Goal: Information Seeking & Learning: Learn about a topic

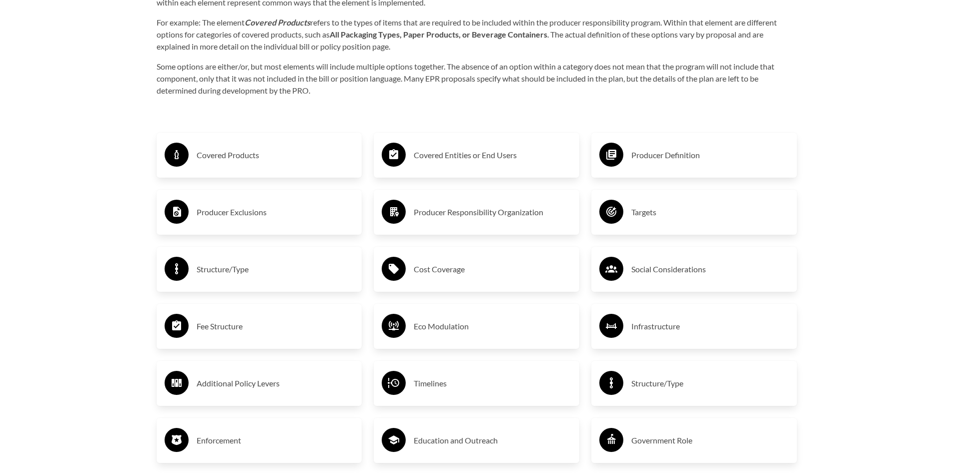
scroll to position [1701, 0]
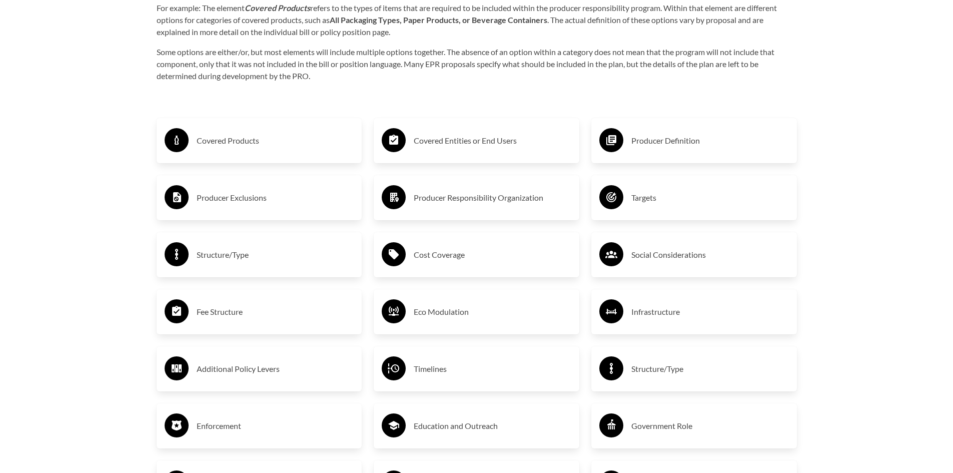
click at [465, 210] on div "Producer Responsibility Organization" at bounding box center [477, 197] width 190 height 29
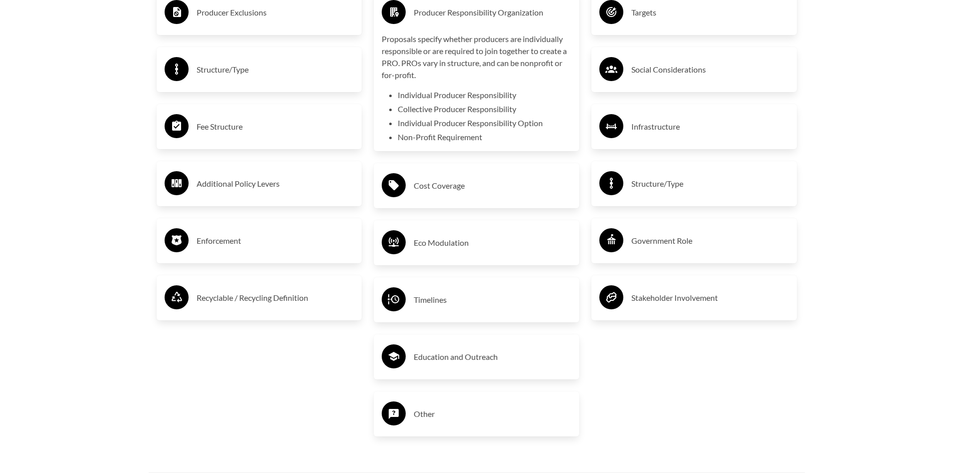
scroll to position [1901, 0]
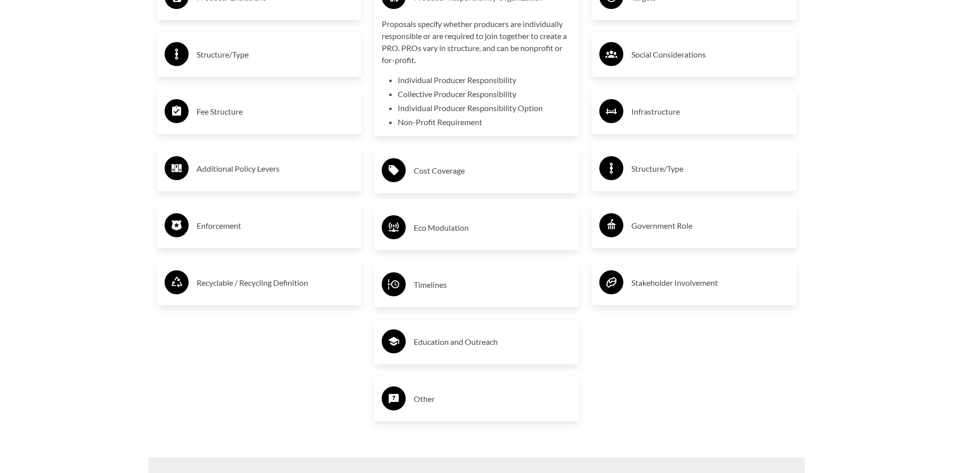
click at [305, 339] on div "Covered Products Producer Exclusions Structure/Type Fee Structure Additional Po…" at bounding box center [260, 169] width 218 height 539
click at [437, 228] on h3 "Eco Modulation" at bounding box center [493, 228] width 158 height 16
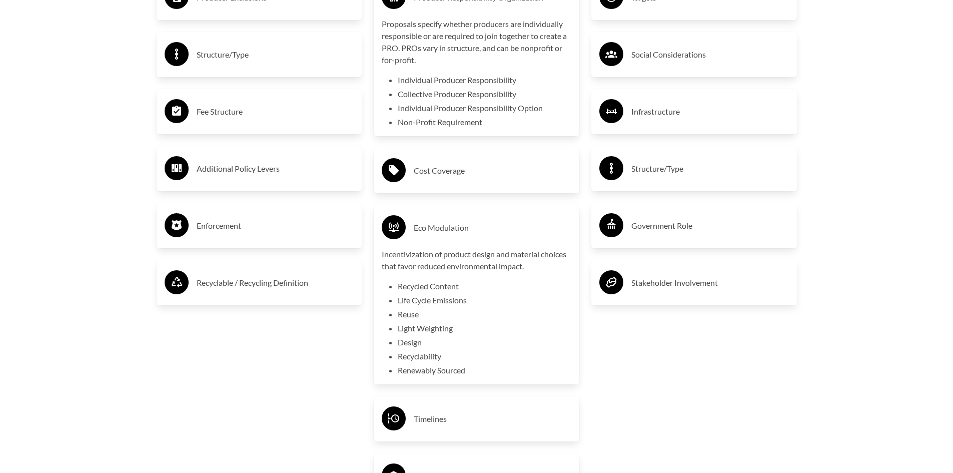
click at [498, 303] on li "Life Cycle Emissions" at bounding box center [485, 300] width 174 height 12
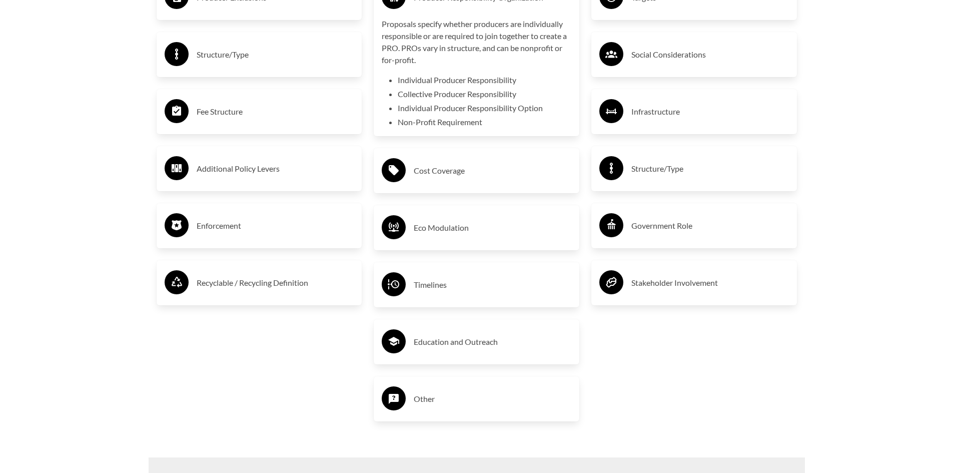
click at [416, 228] on h3 "Eco Modulation" at bounding box center [493, 228] width 158 height 16
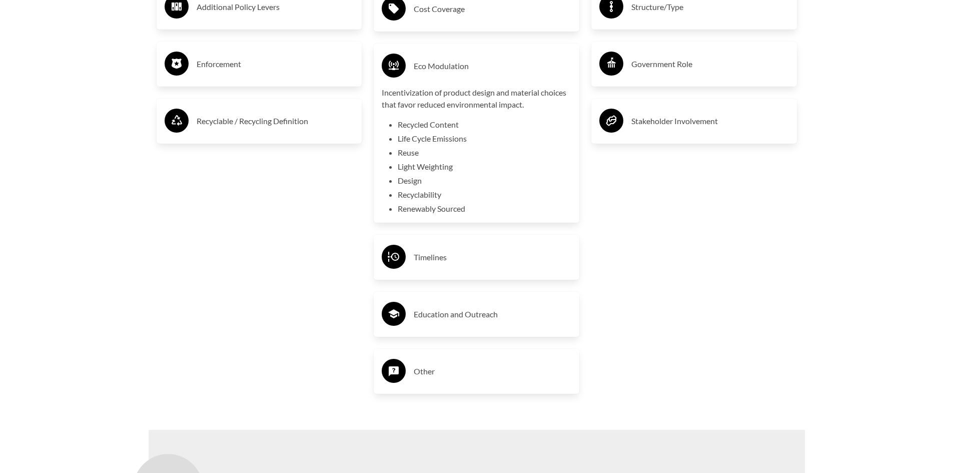
scroll to position [2102, 0]
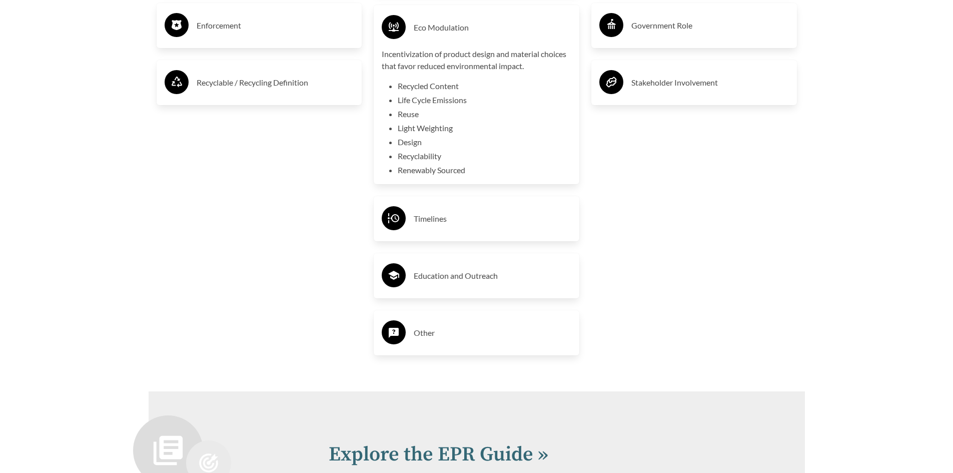
click at [413, 215] on div "Timelines" at bounding box center [477, 218] width 190 height 29
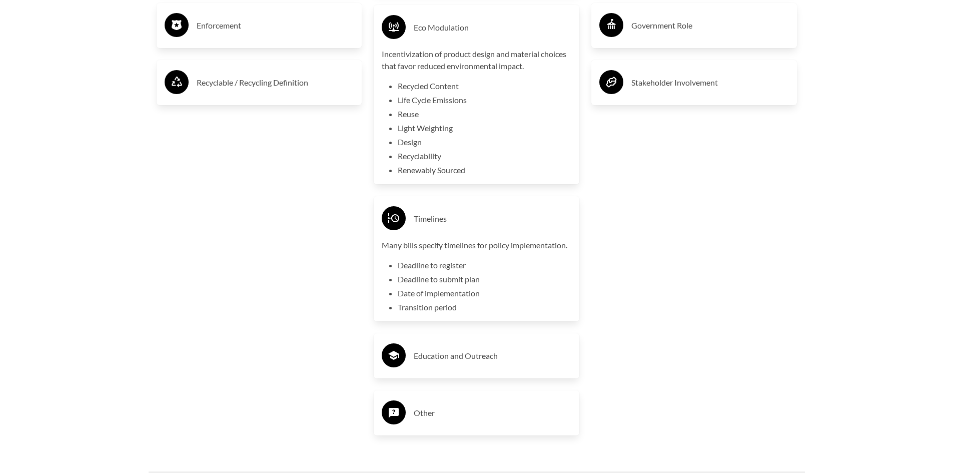
scroll to position [2152, 0]
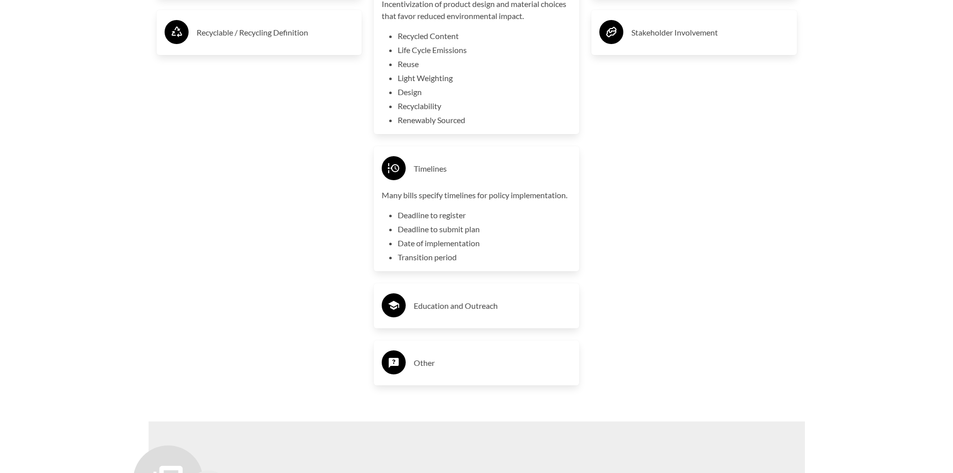
click at [759, 326] on div "Producer Definition Targets Social Considerations Infrastructure Structure/Type…" at bounding box center [694, 27] width 218 height 754
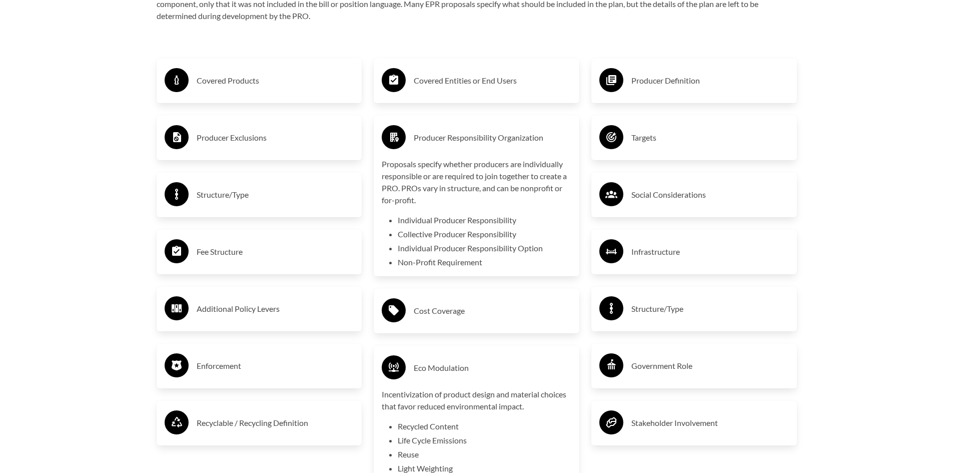
scroll to position [1701, 0]
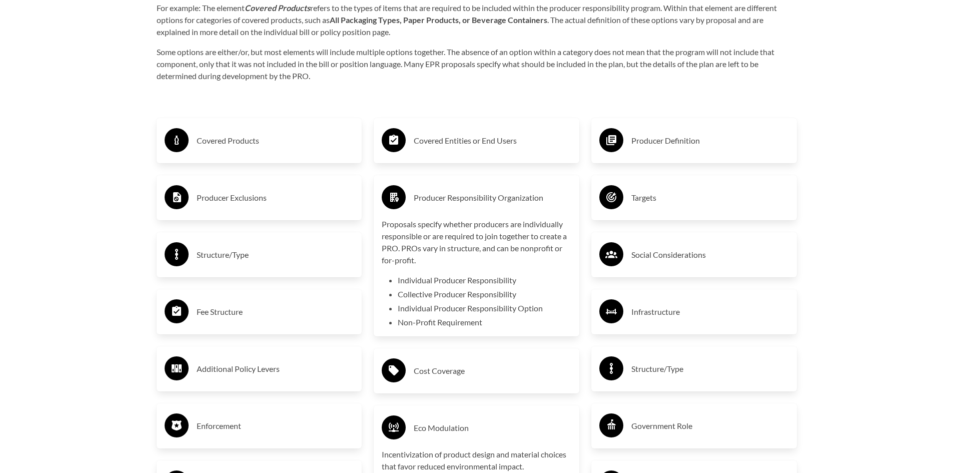
click at [723, 376] on h3 "Structure/Type" at bounding box center [710, 369] width 158 height 16
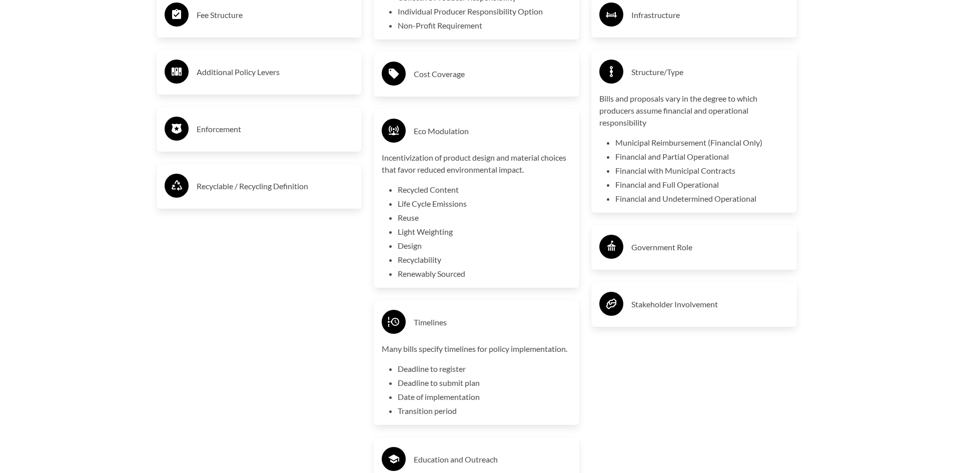
scroll to position [2002, 0]
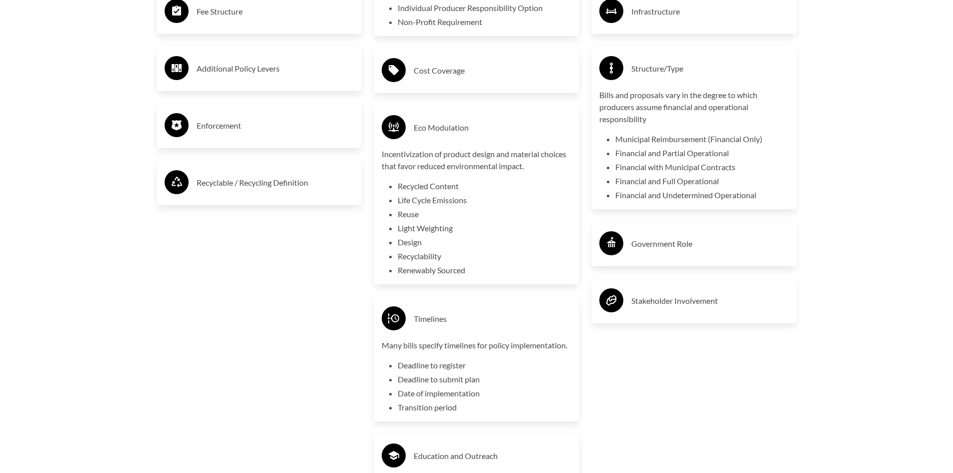
click at [724, 443] on div "Producer Definition Targets Social Considerations Infrastructure Structure/Type…" at bounding box center [694, 177] width 218 height 754
drag, startPoint x: 250, startPoint y: 357, endPoint x: 234, endPoint y: 343, distance: 20.9
click at [241, 351] on div "Covered Products Producer Exclusions Structure/Type Fee Structure Additional Po…" at bounding box center [260, 177] width 218 height 754
click at [255, 322] on div "Covered Products Producer Exclusions Structure/Type Fee Structure Additional Po…" at bounding box center [260, 177] width 218 height 754
click at [268, 262] on div "Covered Products Producer Exclusions Structure/Type Fee Structure Additional Po…" at bounding box center [260, 177] width 218 height 754
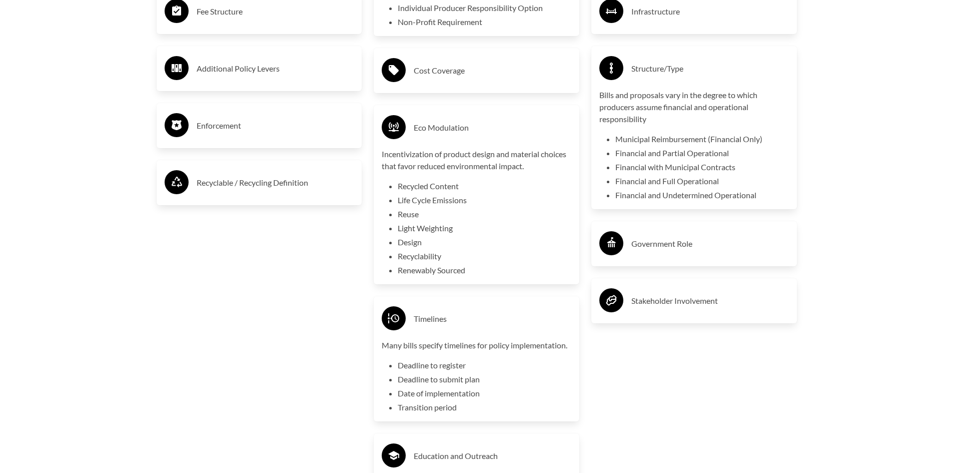
click at [180, 309] on div "Covered Products Producer Exclusions Structure/Type Fee Structure Additional Po…" at bounding box center [260, 177] width 218 height 754
click at [204, 299] on div "Covered Products Producer Exclusions Structure/Type Fee Structure Additional Po…" at bounding box center [260, 177] width 218 height 754
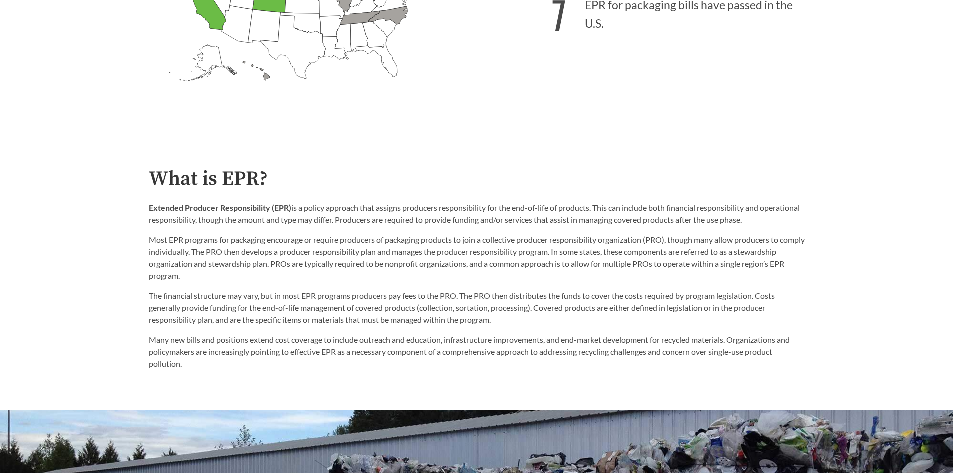
scroll to position [350, 0]
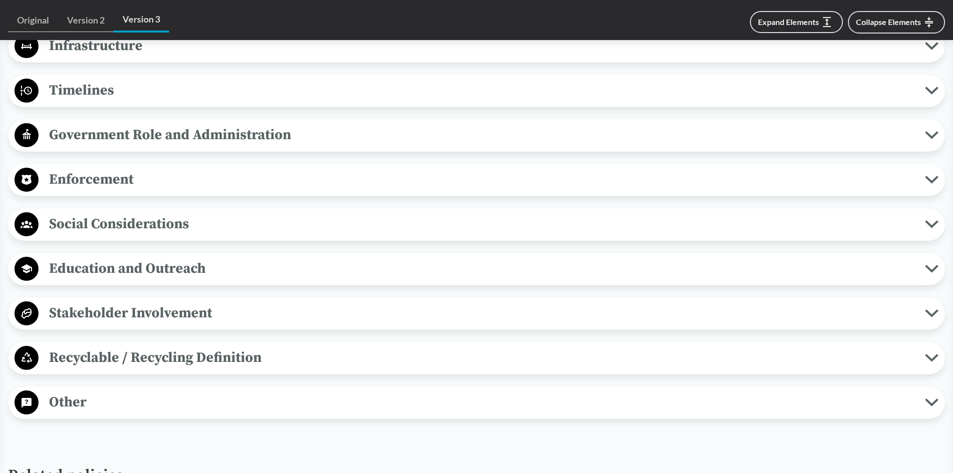
scroll to position [901, 0]
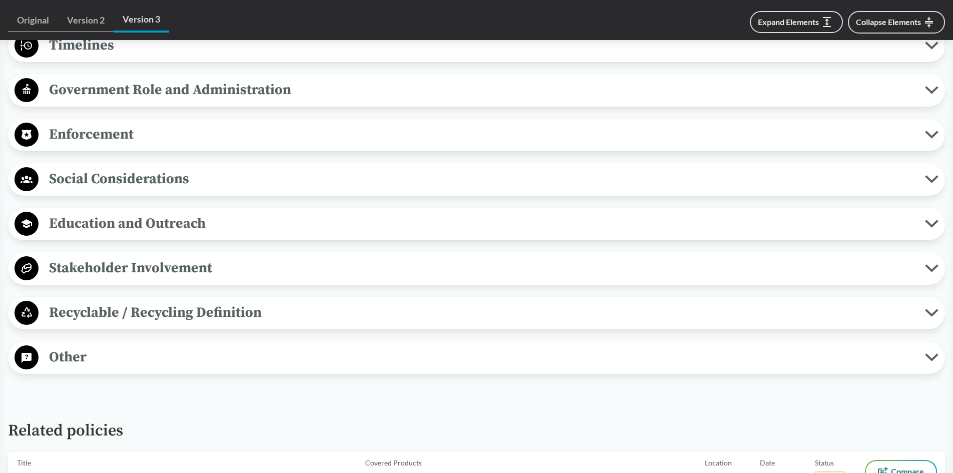
click at [344, 417] on h2 "Related policies" at bounding box center [476, 419] width 937 height 42
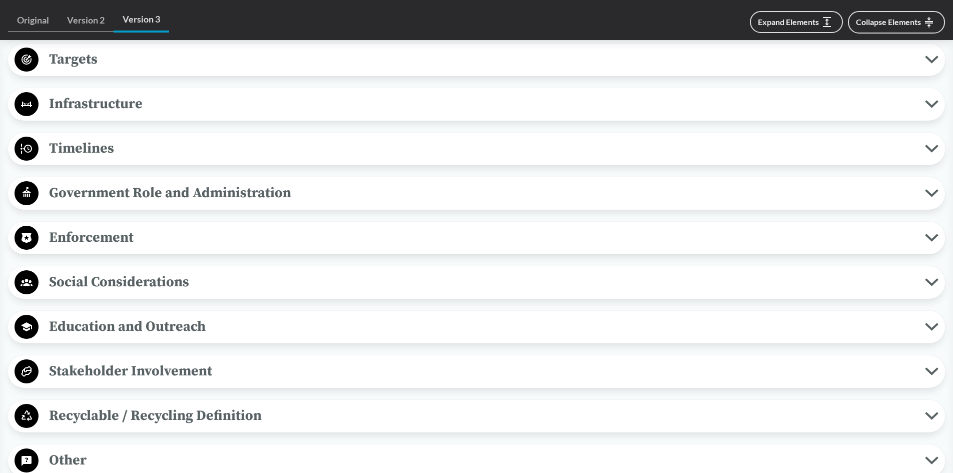
scroll to position [724, 0]
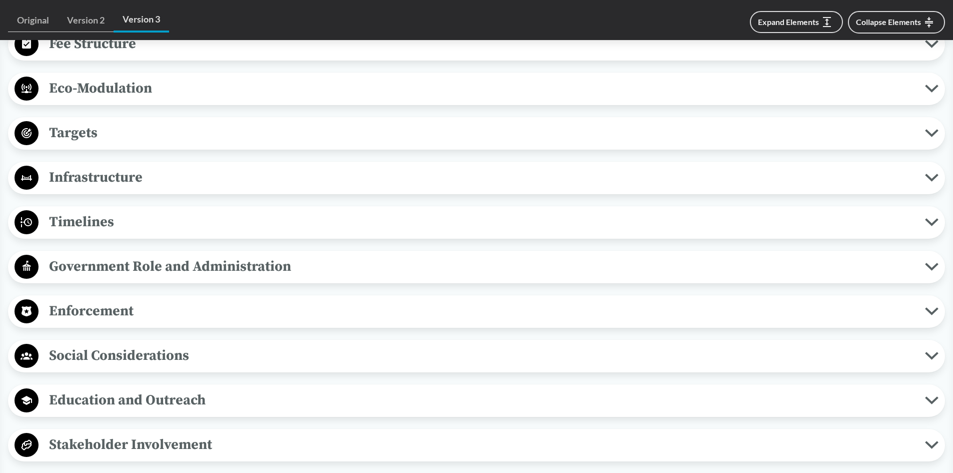
click at [56, 220] on span "Timelines" at bounding box center [482, 222] width 887 height 23
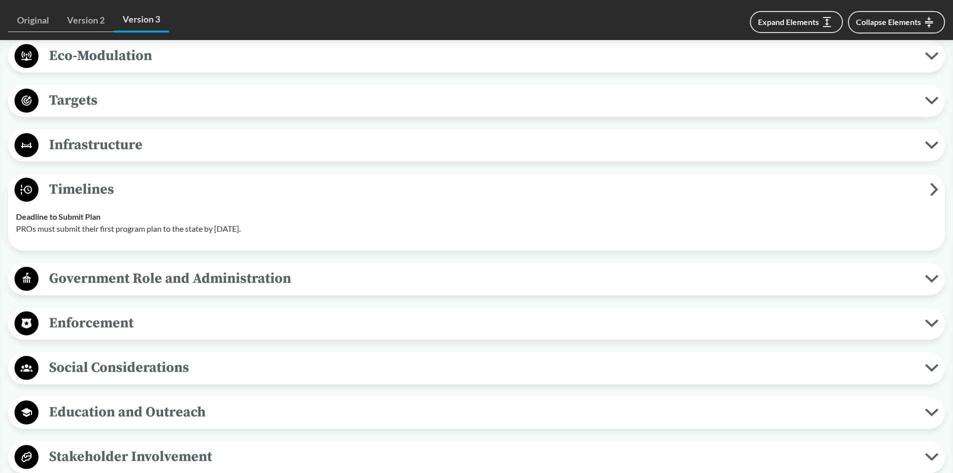
scroll to position [774, 0]
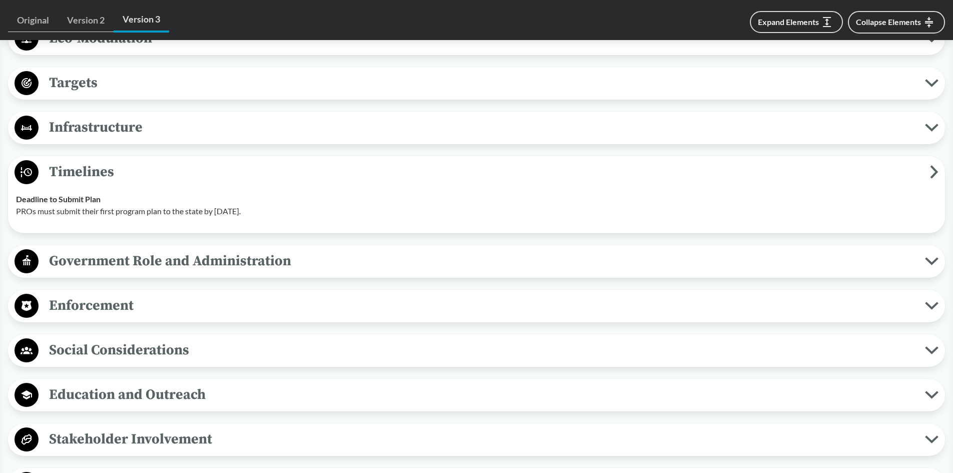
click at [195, 265] on span "Government Role and Administration" at bounding box center [482, 261] width 887 height 23
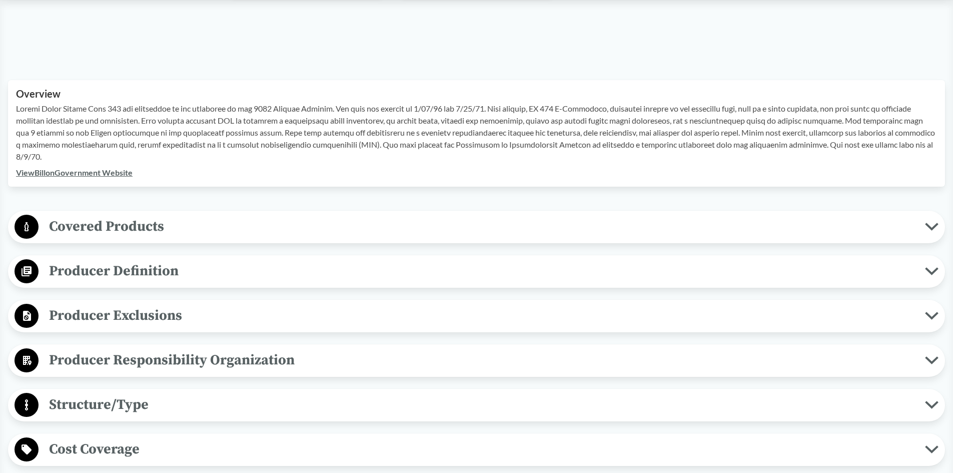
scroll to position [274, 0]
click at [127, 233] on span "Covered Products" at bounding box center [482, 227] width 887 height 23
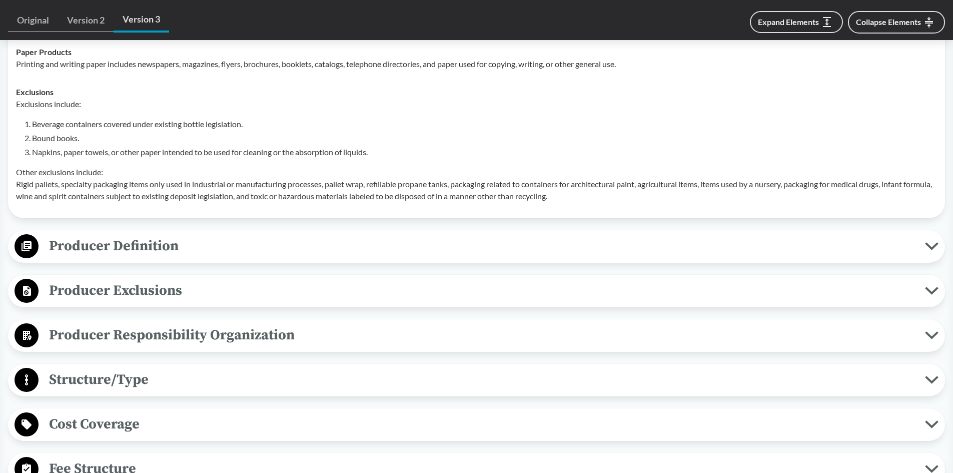
scroll to position [574, 0]
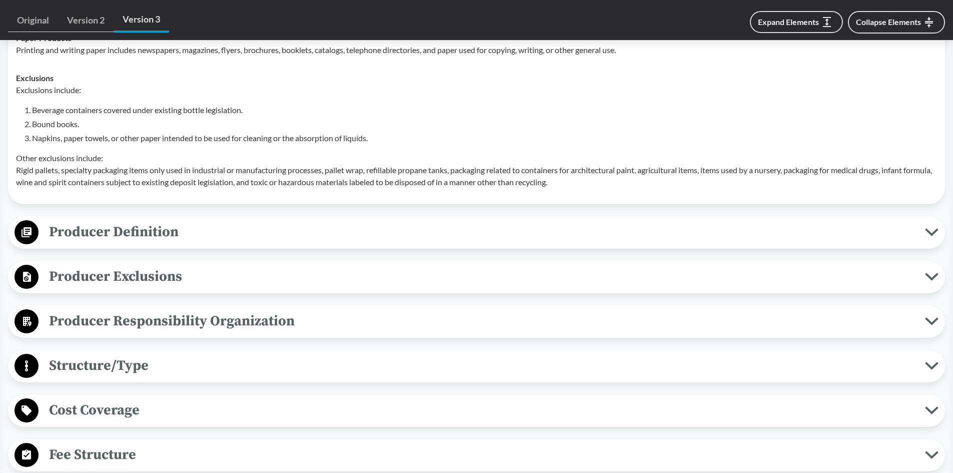
click at [37, 222] on icon at bounding box center [27, 232] width 24 height 24
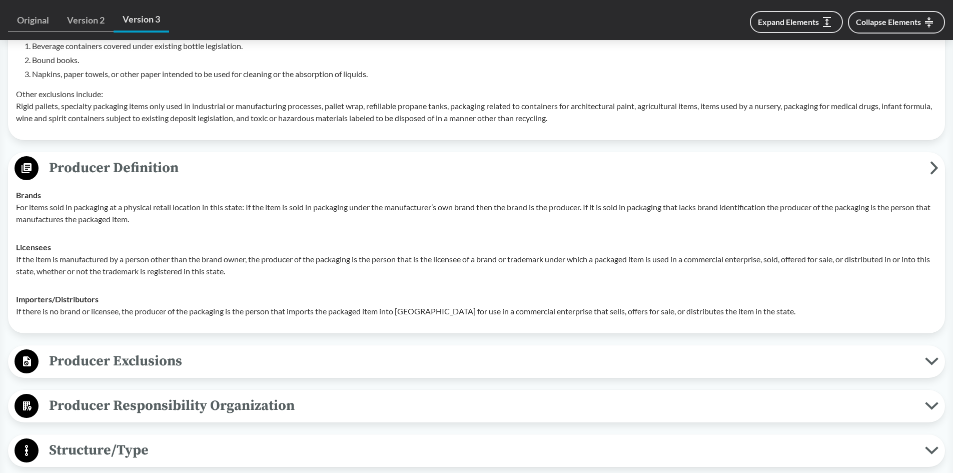
scroll to position [774, 0]
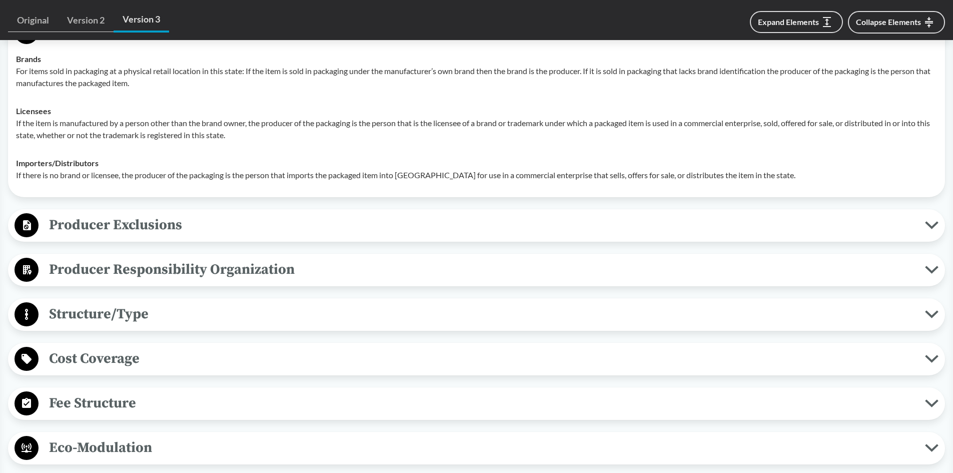
click at [140, 232] on span "Producer Exclusions" at bounding box center [482, 225] width 887 height 23
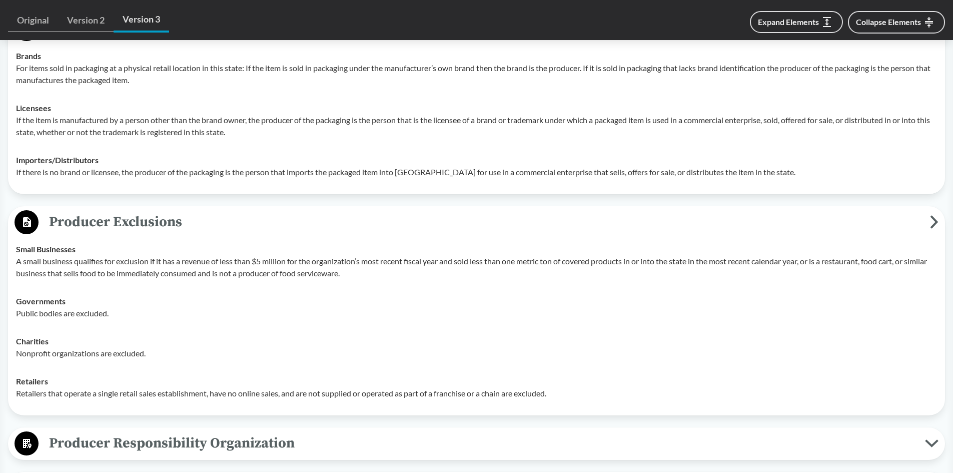
scroll to position [1024, 0]
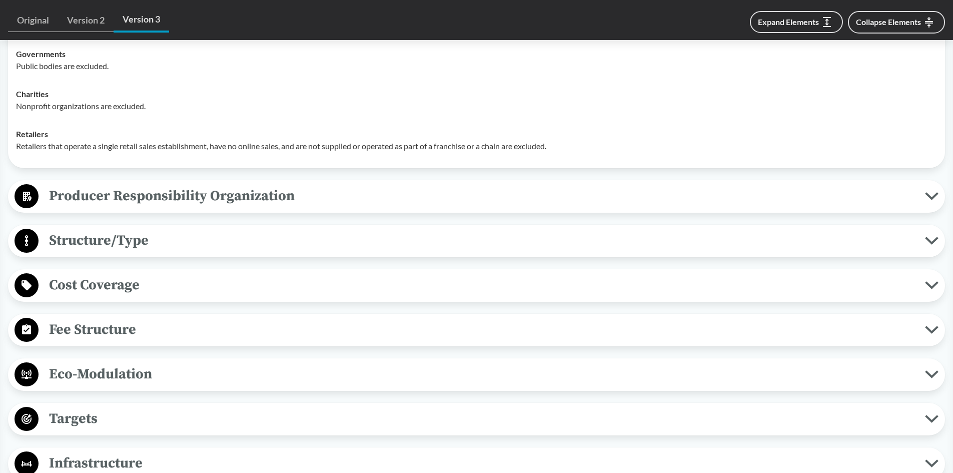
click at [110, 205] on span "Producer Responsibility Organization" at bounding box center [482, 196] width 887 height 23
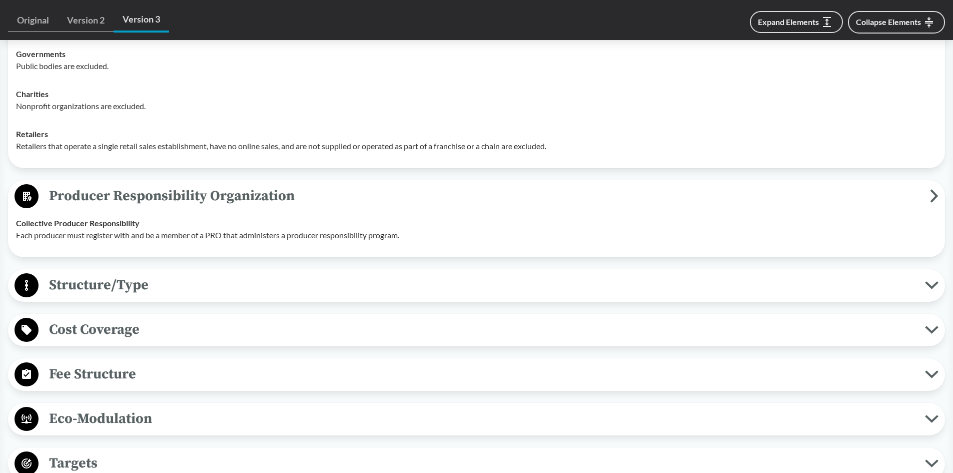
scroll to position [1074, 0]
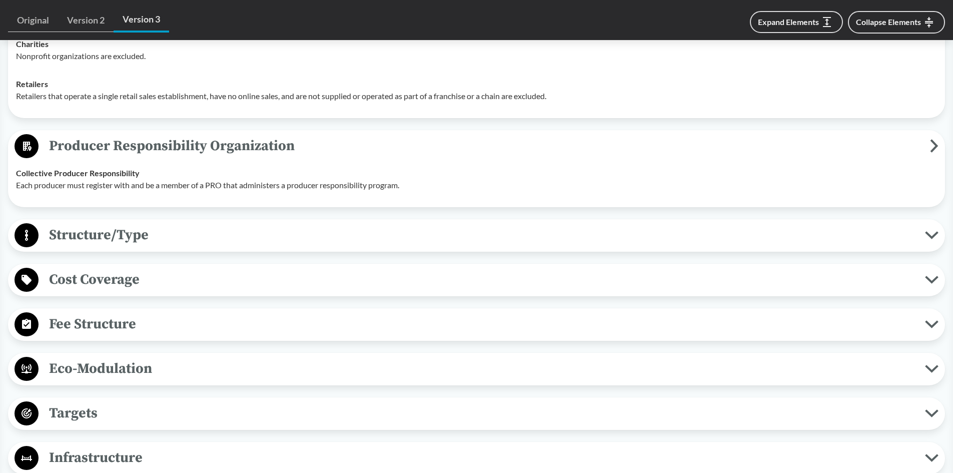
click at [101, 230] on span "Structure/Type" at bounding box center [482, 235] width 887 height 23
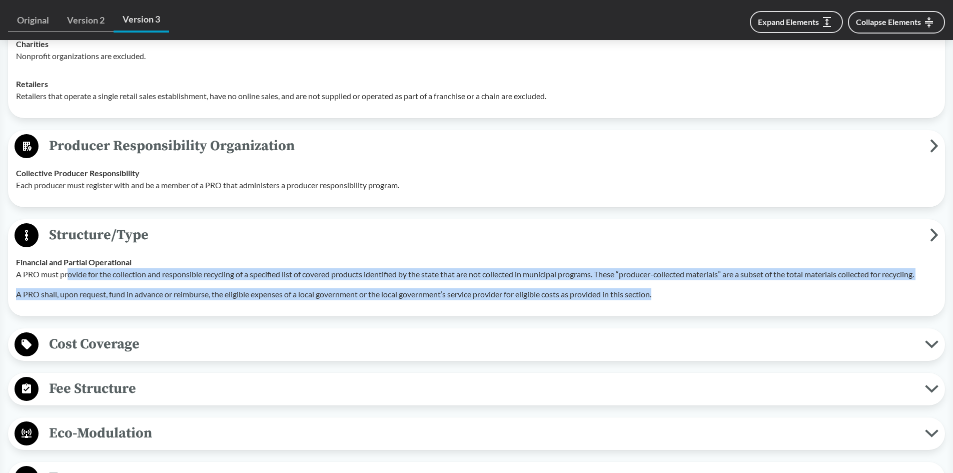
drag, startPoint x: 70, startPoint y: 274, endPoint x: 797, endPoint y: 285, distance: 727.1
click at [797, 285] on div "A PRO must provide for the collection and responsible recycling of a specified …" at bounding box center [476, 284] width 921 height 32
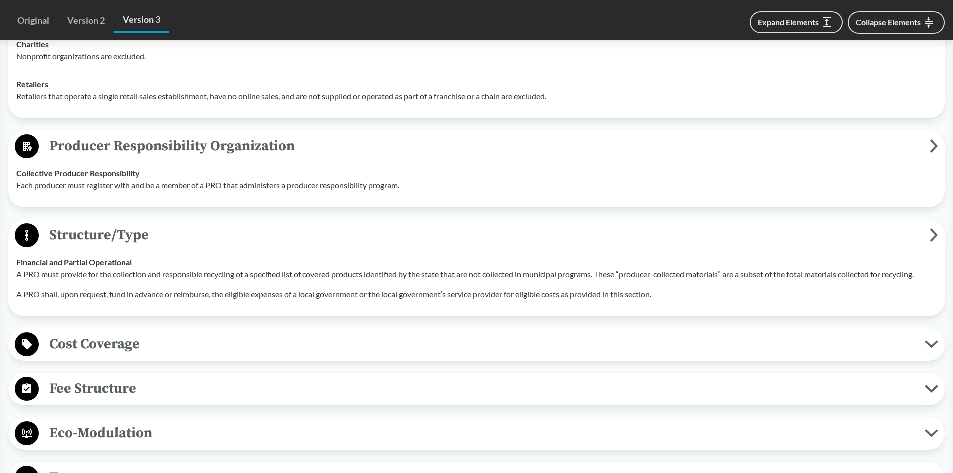
click at [147, 311] on div "Structure/Type Financial and Partial Operational A PRO must provide for the col…" at bounding box center [476, 267] width 937 height 97
drag, startPoint x: 211, startPoint y: 296, endPoint x: 532, endPoint y: 304, distance: 321.3
click at [532, 304] on td "Financial and Partial Operational A PRO must provide for the collection and res…" at bounding box center [477, 278] width 930 height 60
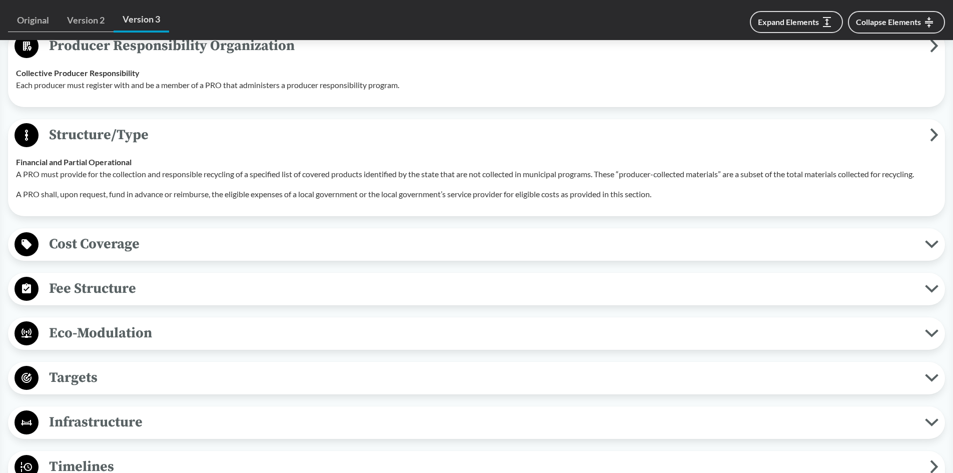
click at [44, 241] on span "Cost Coverage" at bounding box center [482, 244] width 887 height 23
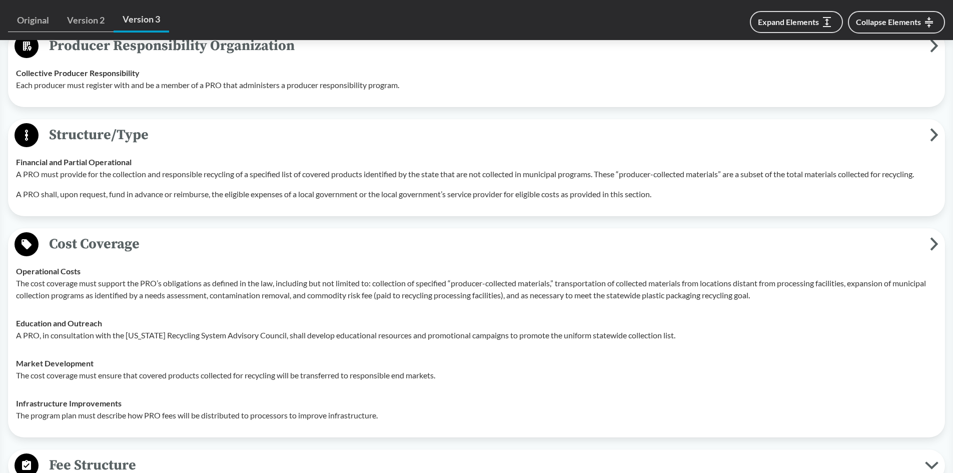
click at [450, 339] on p "A PRO, in consultation with the [US_STATE] Recycling System Advisory Council, s…" at bounding box center [476, 335] width 921 height 12
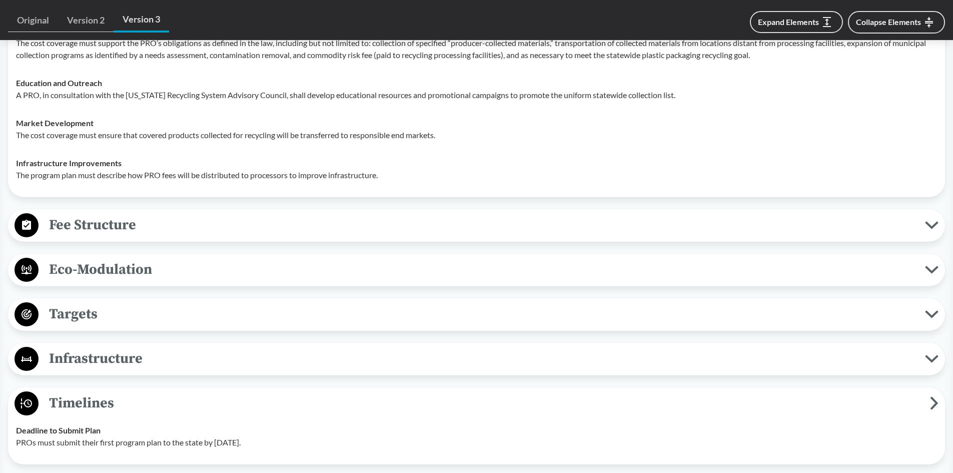
scroll to position [1425, 0]
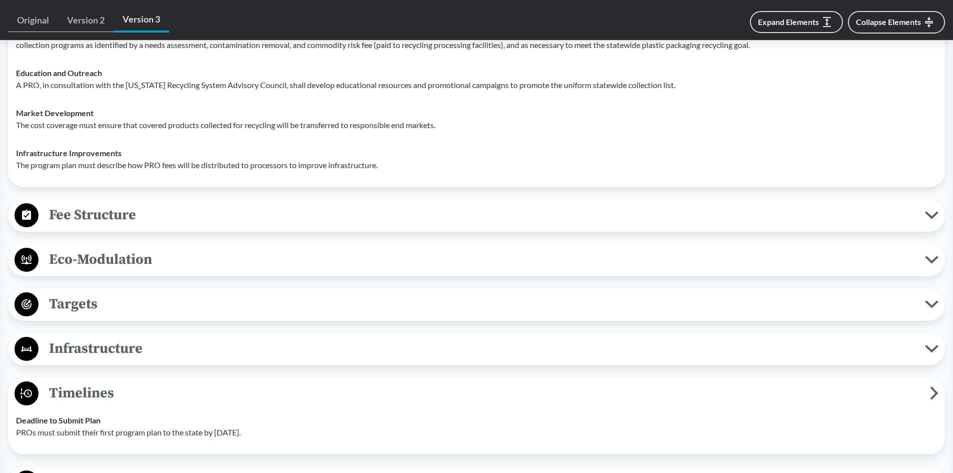
click at [87, 309] on span "Targets" at bounding box center [482, 304] width 887 height 23
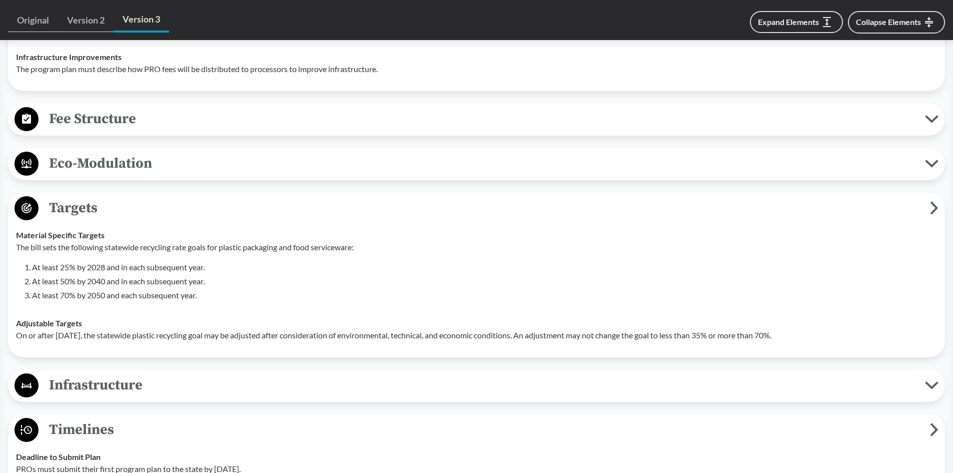
scroll to position [1525, 0]
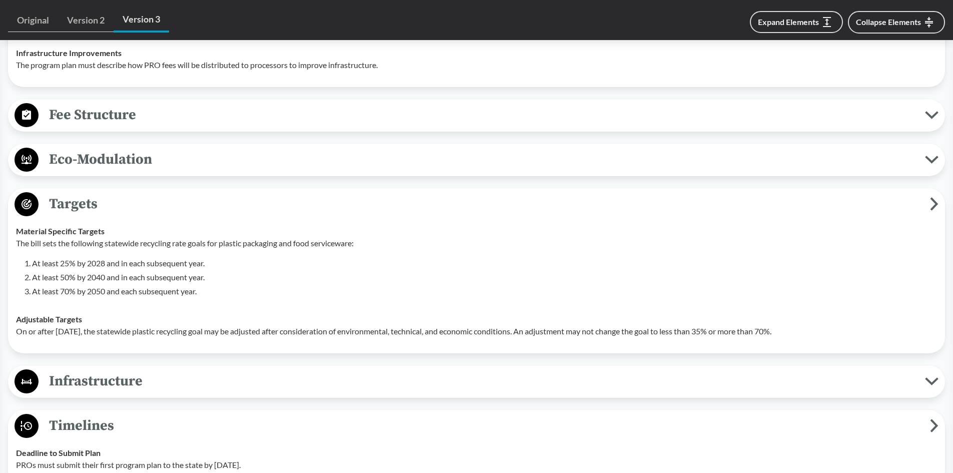
drag, startPoint x: 325, startPoint y: 298, endPoint x: 317, endPoint y: 300, distance: 8.7
click at [317, 300] on td "Material Specific Targets The bill sets the following statewide recycling rate …" at bounding box center [477, 261] width 930 height 88
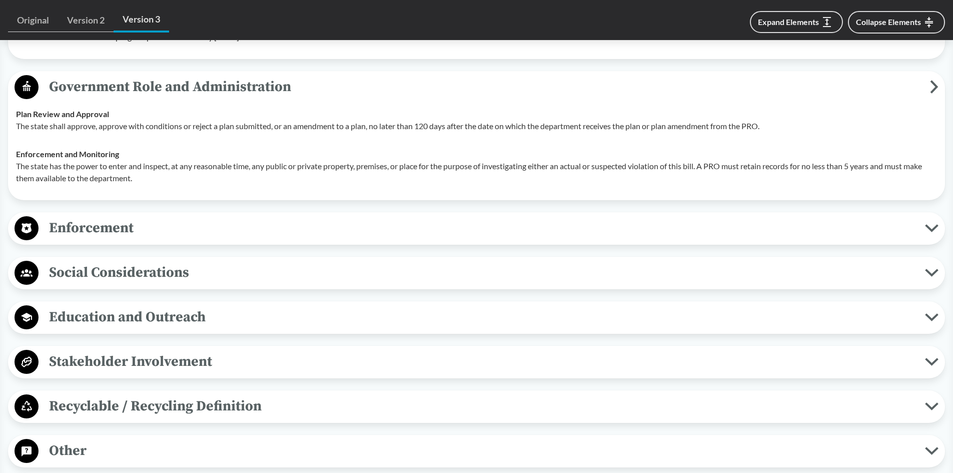
scroll to position [1975, 0]
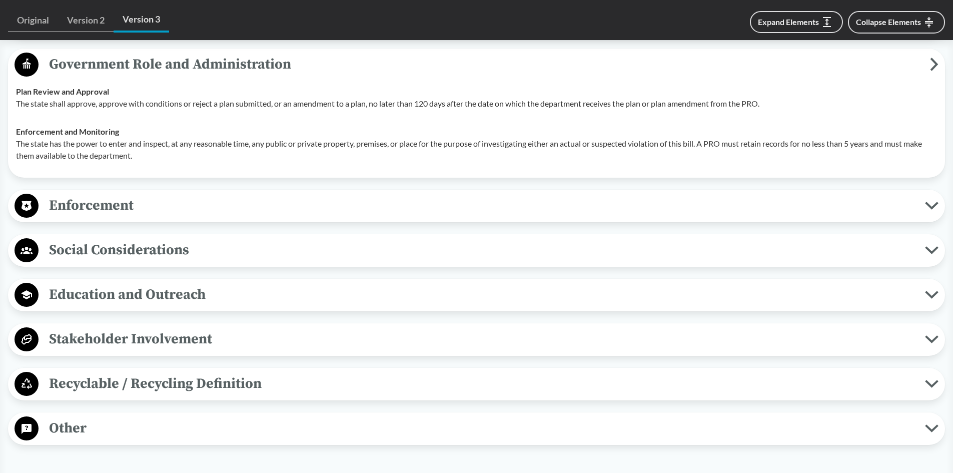
click at [75, 204] on span "Enforcement" at bounding box center [482, 205] width 887 height 23
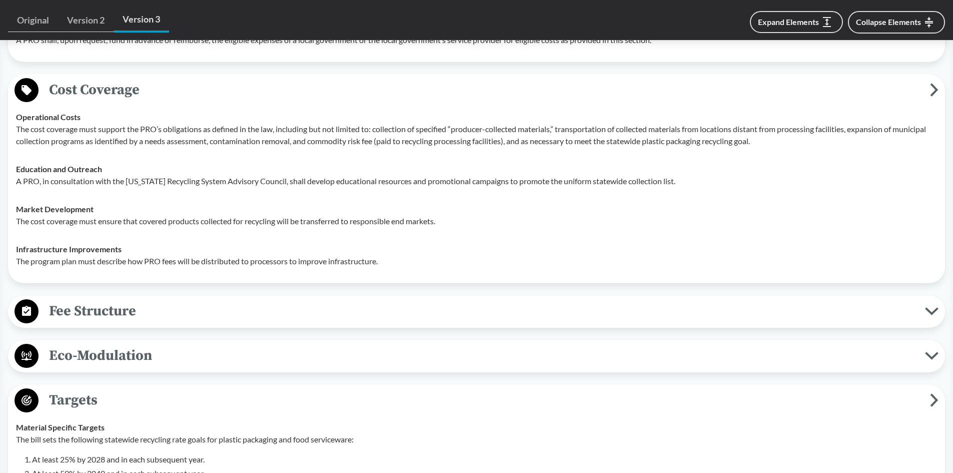
scroll to position [1325, 0]
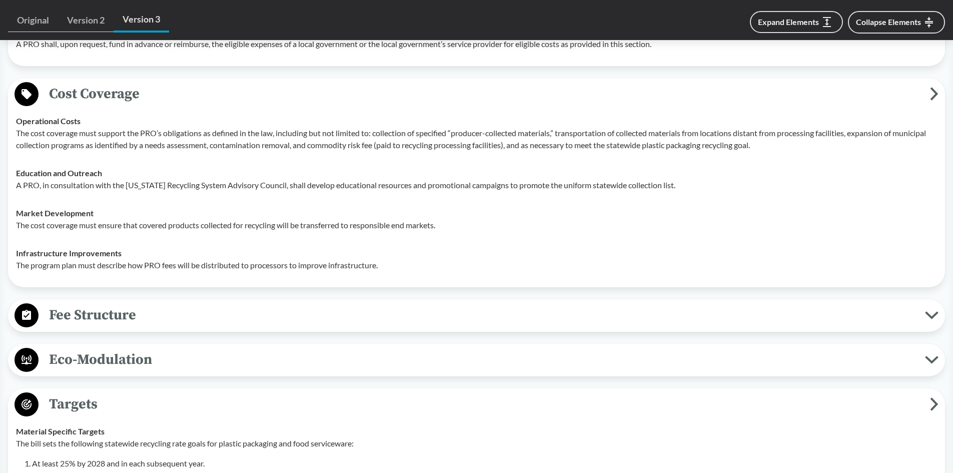
click at [127, 356] on span "Eco-Modulation" at bounding box center [482, 359] width 887 height 23
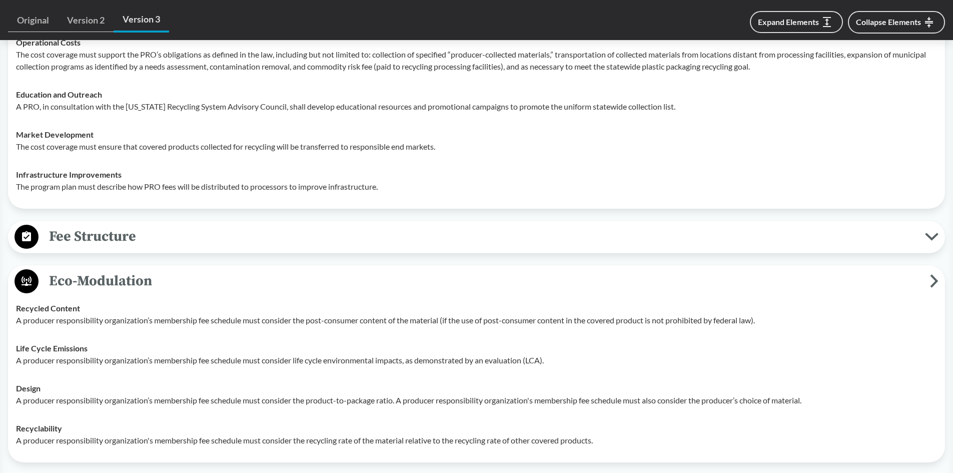
scroll to position [1425, 0]
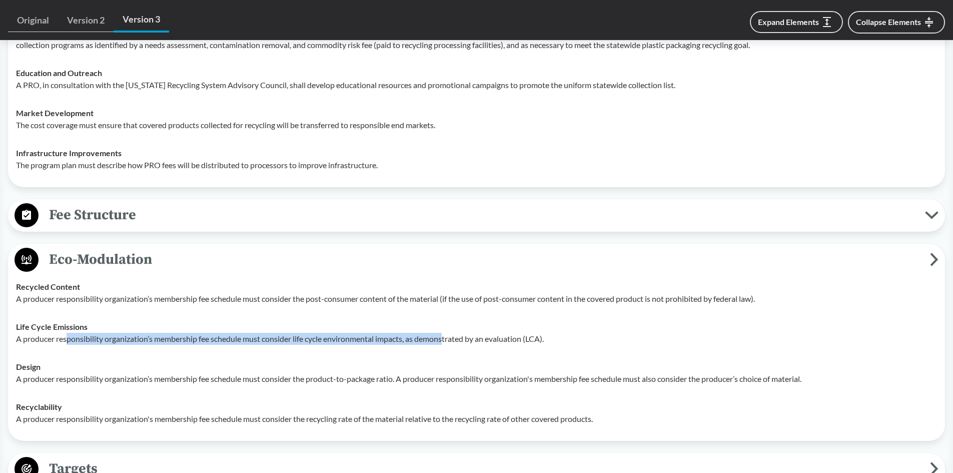
drag, startPoint x: 69, startPoint y: 340, endPoint x: 448, endPoint y: 348, distance: 379.4
click at [448, 348] on td "Life Cycle Emissions A producer responsibility organization’s membership fee sc…" at bounding box center [477, 333] width 930 height 40
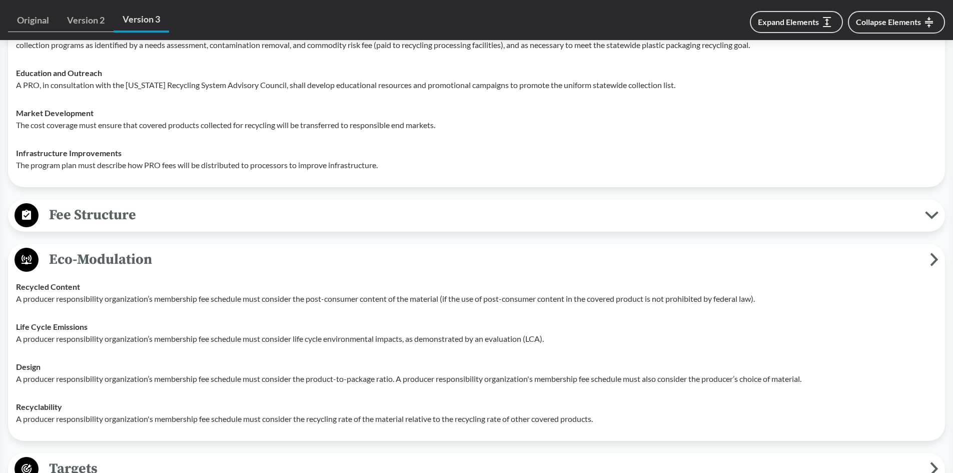
click at [167, 317] on td "Life Cycle Emissions A producer responsibility organization’s membership fee sc…" at bounding box center [477, 333] width 930 height 40
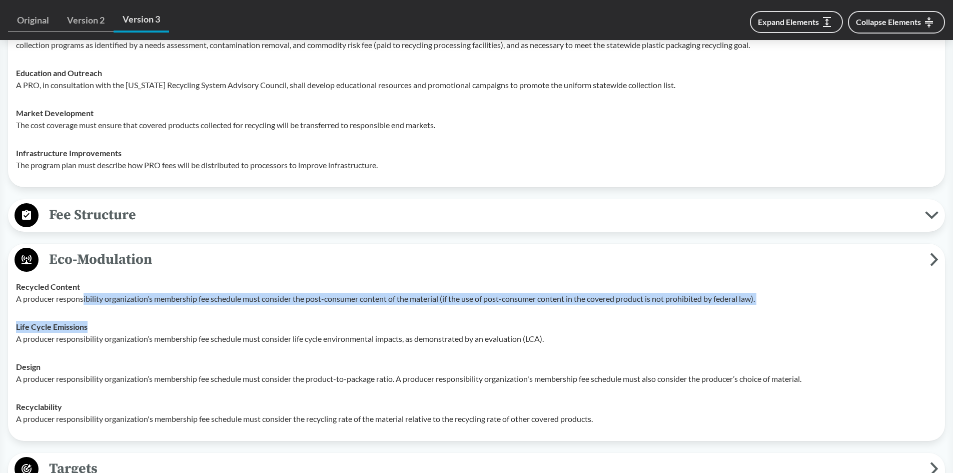
drag, startPoint x: 85, startPoint y: 301, endPoint x: 476, endPoint y: 313, distance: 391.5
click at [476, 313] on tbody "Recycled Content A producer responsibility organization’s membership fee schedu…" at bounding box center [477, 353] width 930 height 160
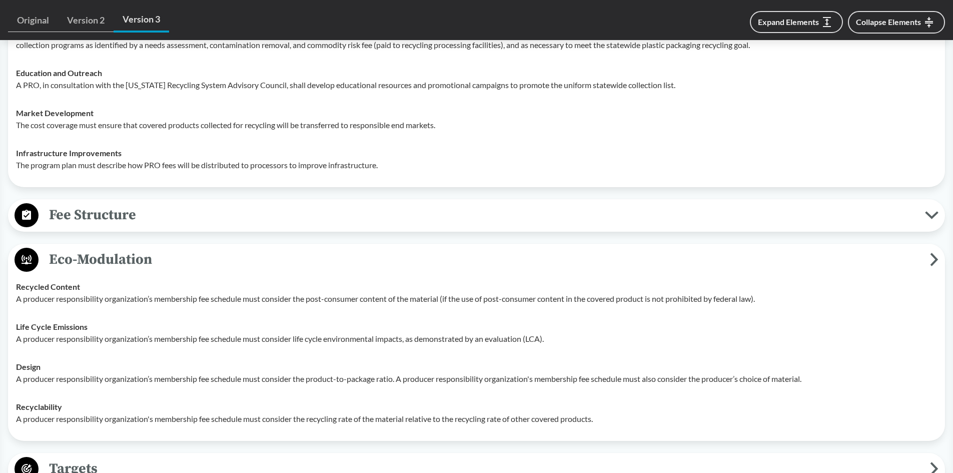
click at [258, 351] on td "Life Cycle Emissions A producer responsibility organization’s membership fee sc…" at bounding box center [477, 333] width 930 height 40
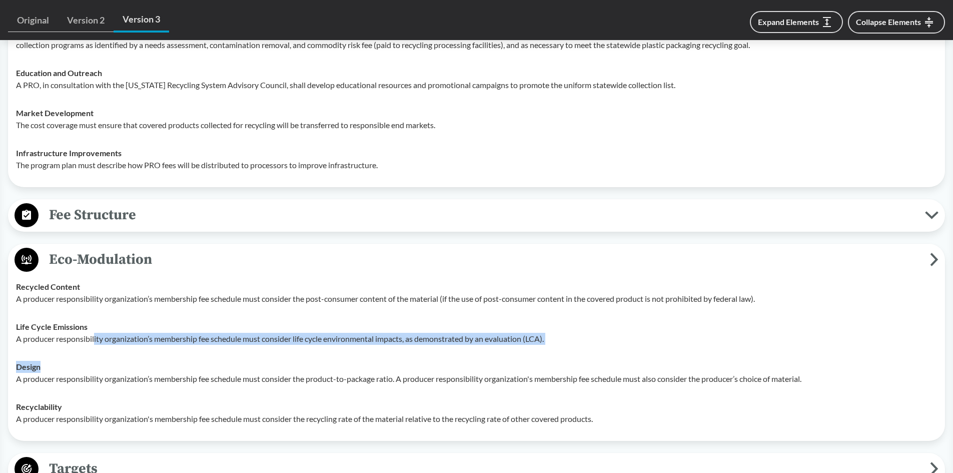
drag, startPoint x: 94, startPoint y: 341, endPoint x: 502, endPoint y: 354, distance: 408.5
click at [502, 354] on tbody "Recycled Content A producer responsibility organization’s membership fee schedu…" at bounding box center [477, 353] width 930 height 160
drag, startPoint x: 495, startPoint y: 359, endPoint x: 372, endPoint y: 370, distance: 123.6
click at [494, 359] on td "Design A producer responsibility organization’s membership fee schedule must co…" at bounding box center [477, 373] width 930 height 40
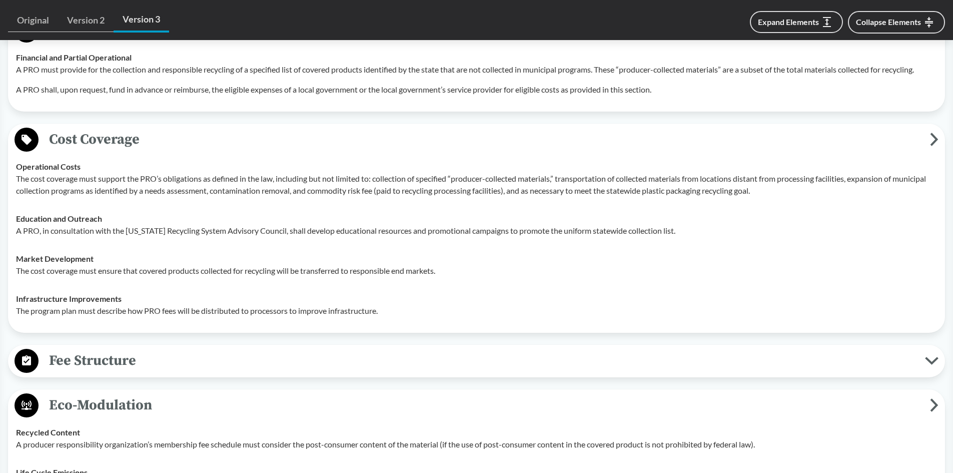
scroll to position [1274, 0]
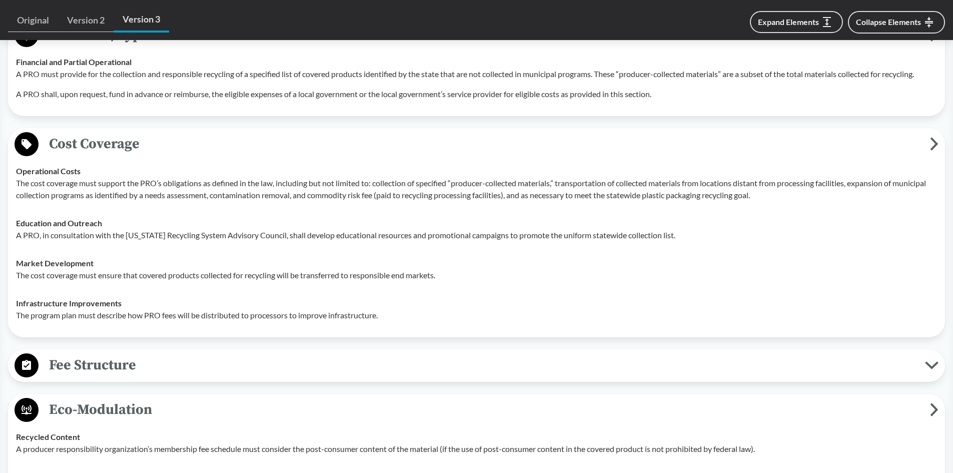
click at [348, 293] on td "Infrastructure Improvements The program plan must describe how PRO fees will be…" at bounding box center [477, 309] width 930 height 40
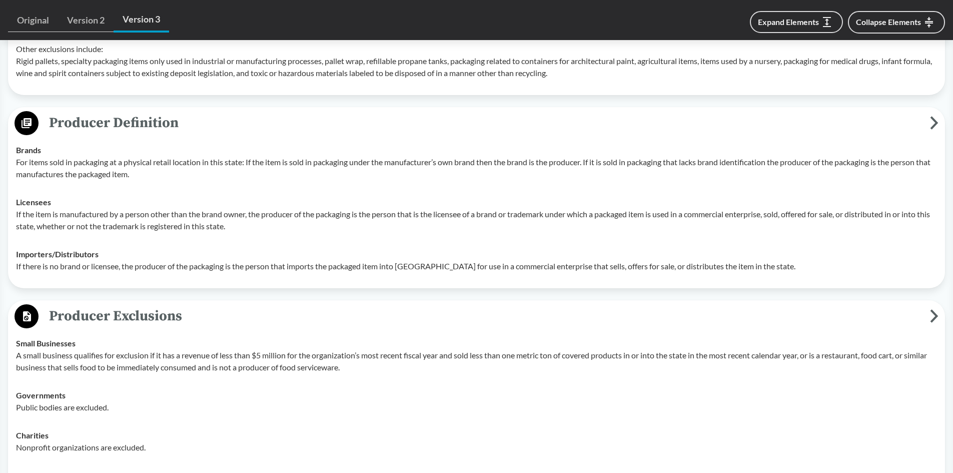
scroll to position [624, 0]
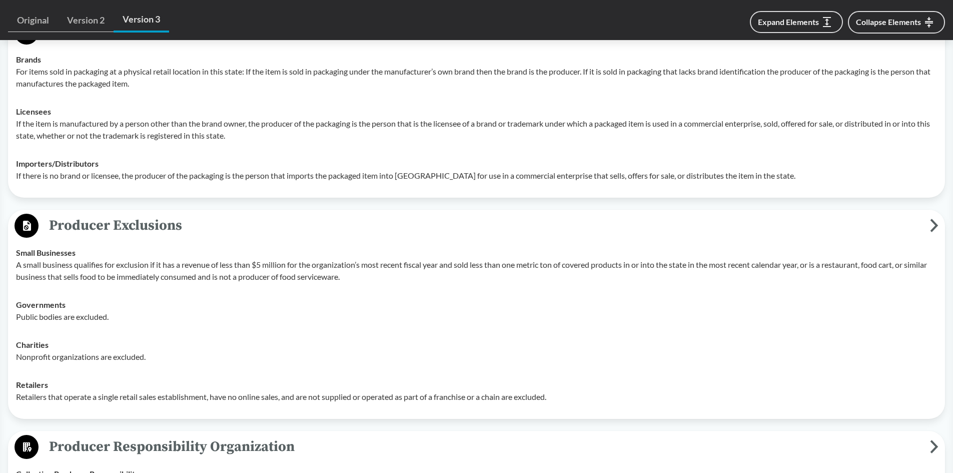
scroll to position [624, 0]
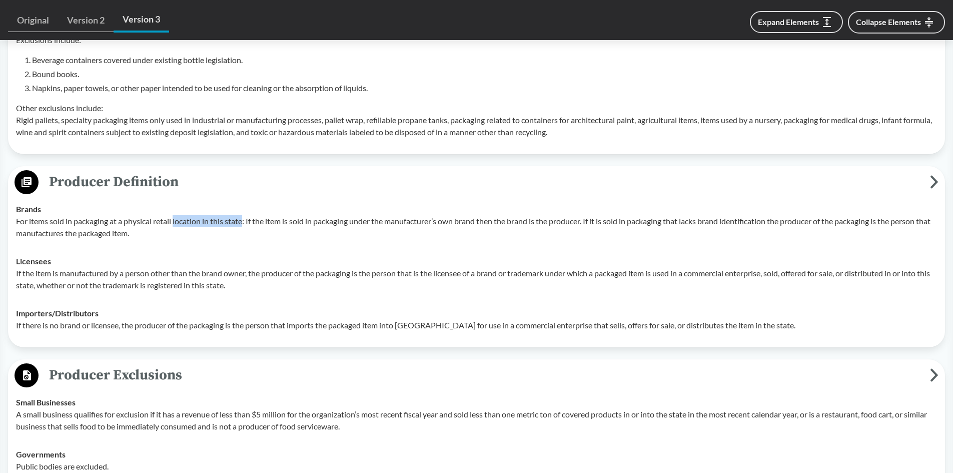
drag, startPoint x: 176, startPoint y: 223, endPoint x: 243, endPoint y: 223, distance: 67.1
click at [243, 223] on p "For items sold in packaging at a physical retail location in this state: If the…" at bounding box center [476, 227] width 921 height 24
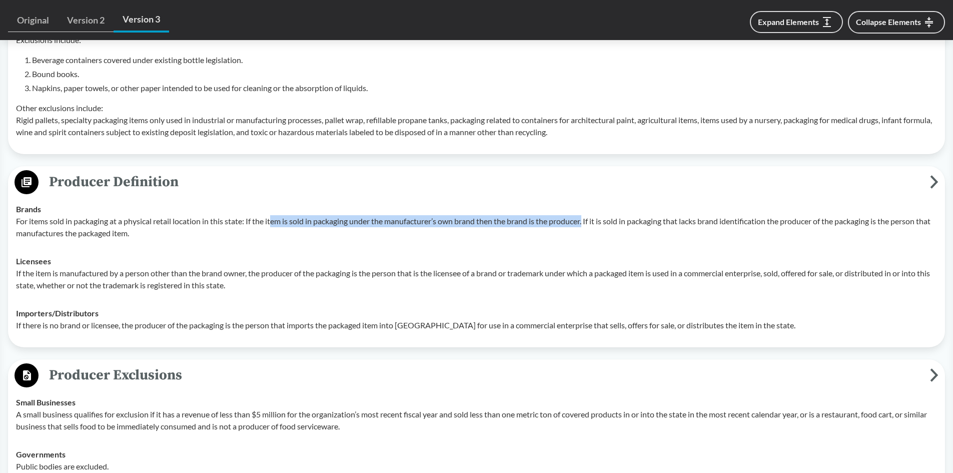
drag, startPoint x: 274, startPoint y: 225, endPoint x: 589, endPoint y: 224, distance: 315.7
click at [589, 224] on p "For items sold in packaging at a physical retail location in this state: If the…" at bounding box center [476, 227] width 921 height 24
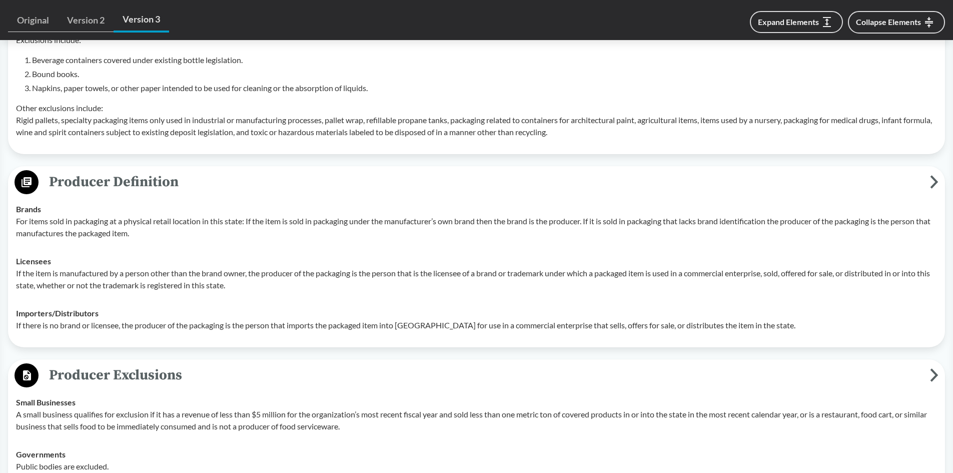
click at [662, 222] on p "For items sold in packaging at a physical retail location in this state: If the…" at bounding box center [476, 227] width 921 height 24
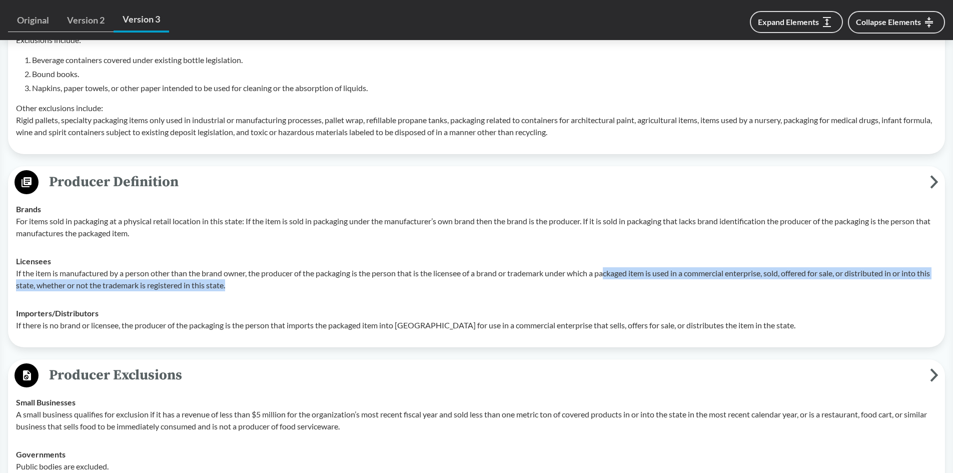
drag, startPoint x: 612, startPoint y: 274, endPoint x: 594, endPoint y: 287, distance: 22.2
click at [595, 286] on p "If the item is manufactured by a person other than the brand owner, the produce…" at bounding box center [476, 279] width 921 height 24
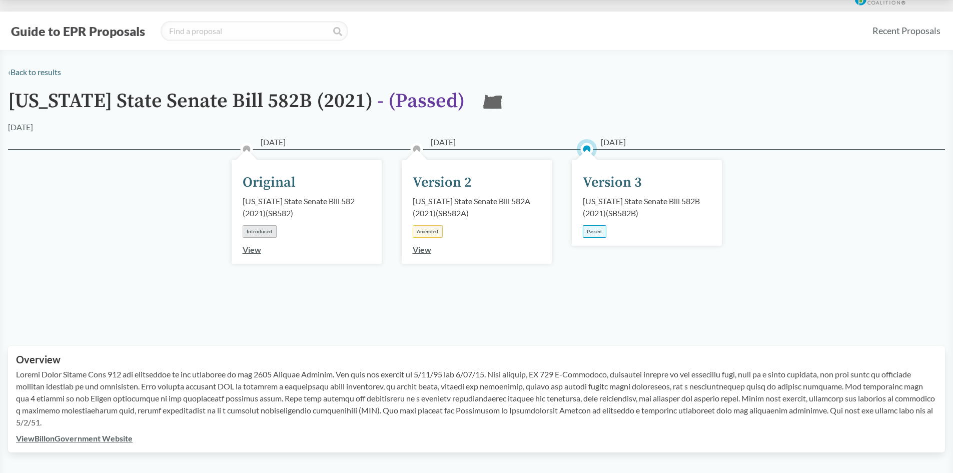
scroll to position [0, 0]
